Goal: Use online tool/utility: Use online tool/utility

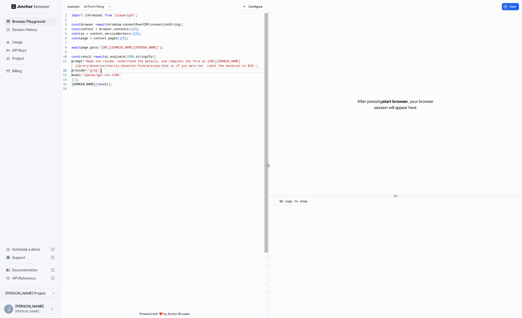
type textarea "**********"
click at [101, 71] on div "import { chromium } from 'playwright' ; const browser = await chromium.connectO…" at bounding box center [170, 199] width 197 height 372
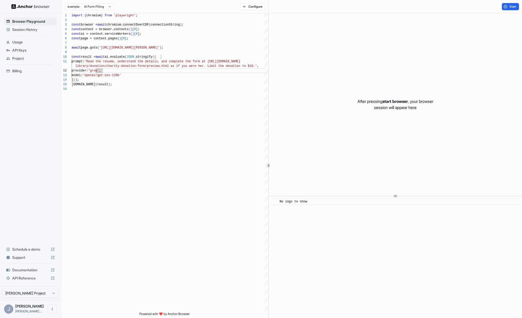
click at [22, 45] on div "Usage" at bounding box center [30, 42] width 53 height 8
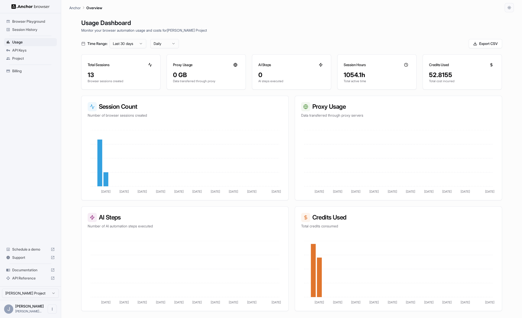
click at [18, 56] on span "Project" at bounding box center [33, 58] width 43 height 5
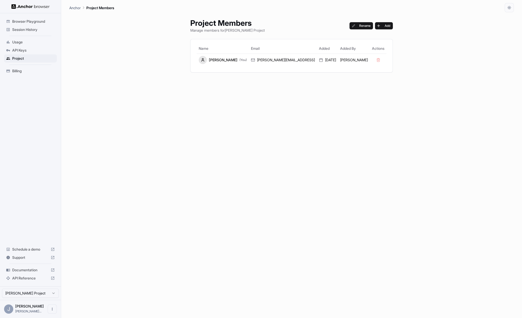
click at [21, 52] on span "API Keys" at bounding box center [33, 50] width 43 height 5
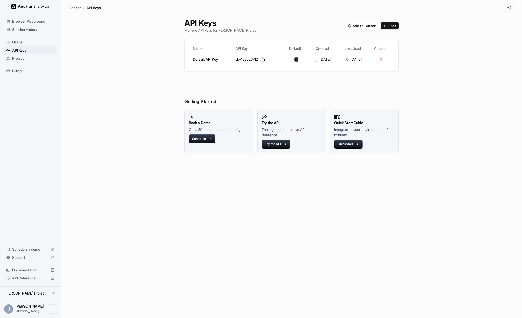
click at [24, 45] on div "Usage" at bounding box center [30, 42] width 53 height 8
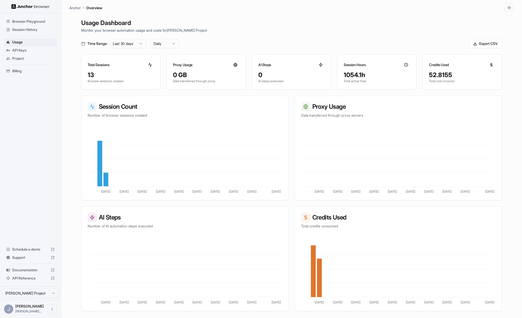
click at [30, 24] on div "Browser Playground" at bounding box center [30, 21] width 53 height 8
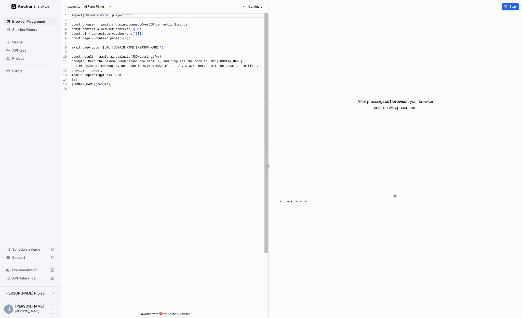
scroll to position [46, 0]
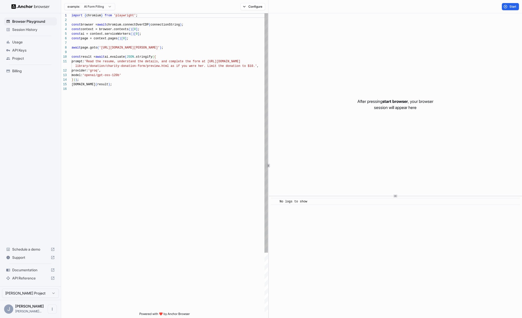
click at [30, 28] on span "Session History" at bounding box center [33, 29] width 43 height 5
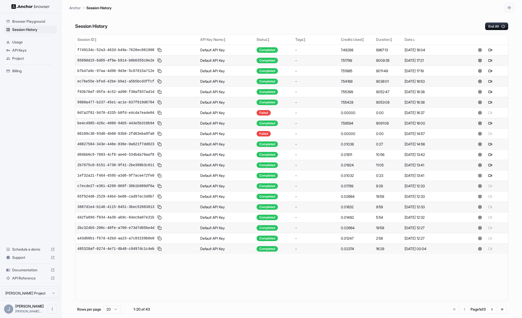
click at [29, 22] on span "Browser Playground" at bounding box center [33, 21] width 43 height 5
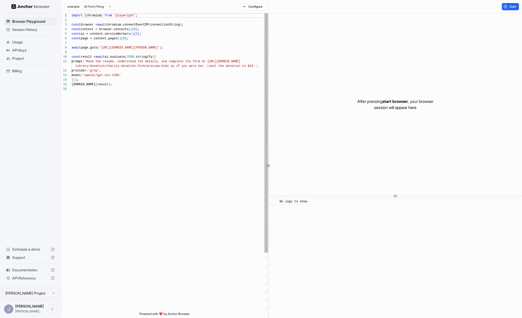
type textarea "**********"
click at [147, 72] on div "import { chromium } from 'playwright' ; const browser = await chromium.connectO…" at bounding box center [170, 199] width 197 height 372
click at [143, 88] on div "import { chromium } from 'playwright' ; const browser = await chromium.connectO…" at bounding box center [170, 199] width 197 height 372
click at [151, 68] on div "import { chromium } from 'playwright' ; const browser = await chromium.connectO…" at bounding box center [170, 199] width 197 height 372
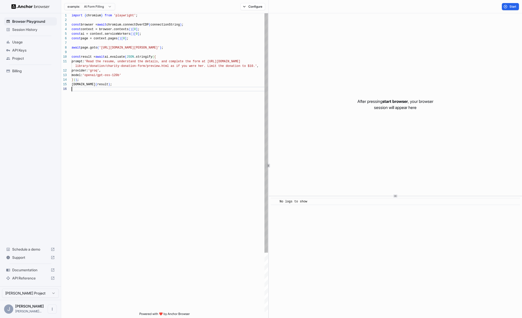
scroll to position [5, 0]
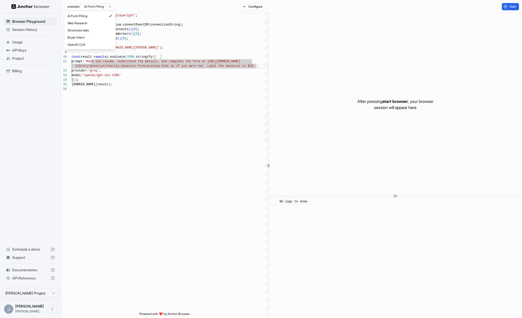
click at [107, 6] on html "Browser Playground Session History Usage API Keys Project Billing Schedule a de…" at bounding box center [261, 159] width 522 height 318
click at [171, 8] on html "Browser Playground Session History Usage API Keys Project Billing Schedule a de…" at bounding box center [261, 159] width 522 height 318
click at [249, 7] on button "Configure" at bounding box center [253, 6] width 25 height 7
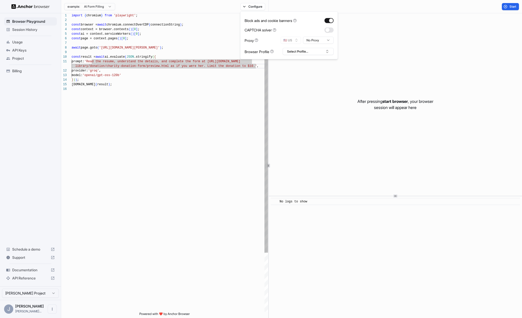
click at [219, 67] on div "import { chromium } from 'playwright' ; const browser = await chromium.connectO…" at bounding box center [170, 199] width 197 height 372
